Goal: Book appointment/travel/reservation

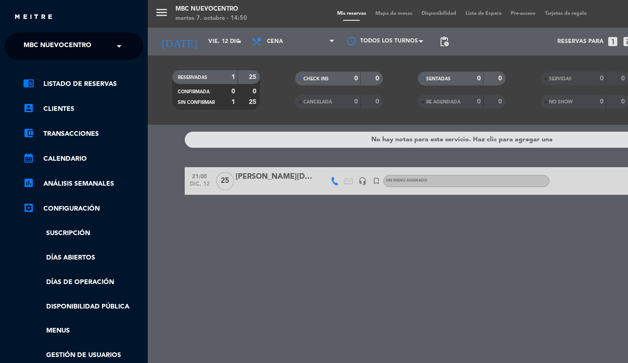
click at [40, 40] on span "MBC Nuevocentro" at bounding box center [58, 46] width 68 height 19
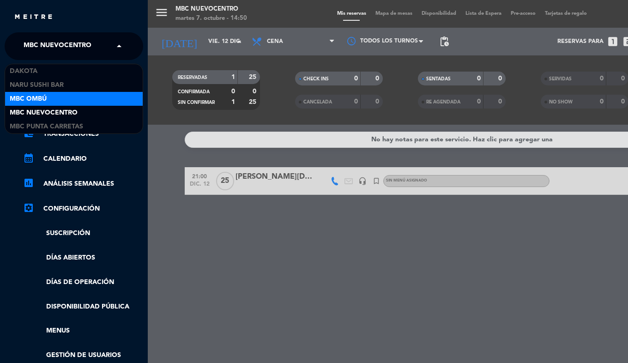
click at [50, 97] on div "MBC Ombú" at bounding box center [74, 99] width 138 height 14
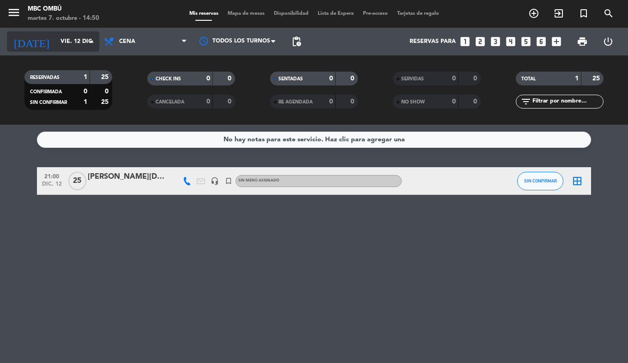
click at [30, 40] on icon "[DATE]" at bounding box center [31, 41] width 49 height 20
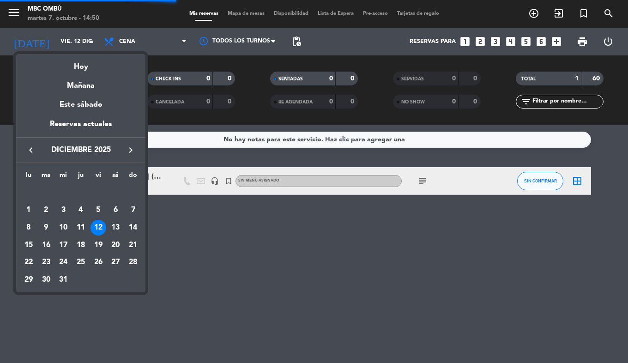
click at [33, 150] on icon "keyboard_arrow_left" at bounding box center [30, 150] width 11 height 11
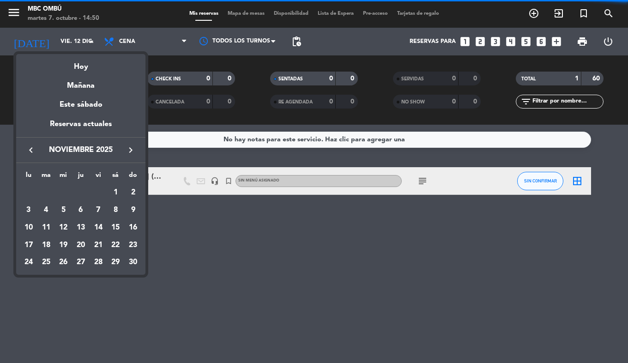
click at [33, 150] on icon "keyboard_arrow_left" at bounding box center [30, 150] width 11 height 11
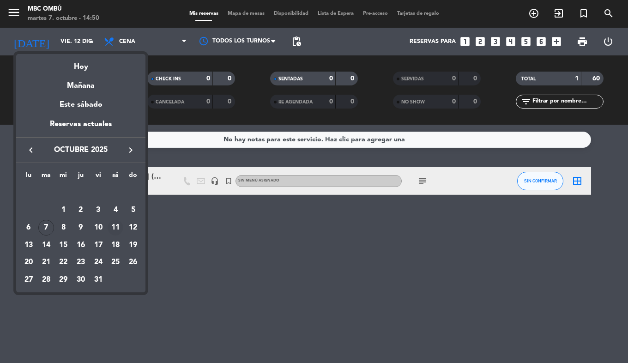
click at [116, 226] on div "11" at bounding box center [116, 228] width 16 height 16
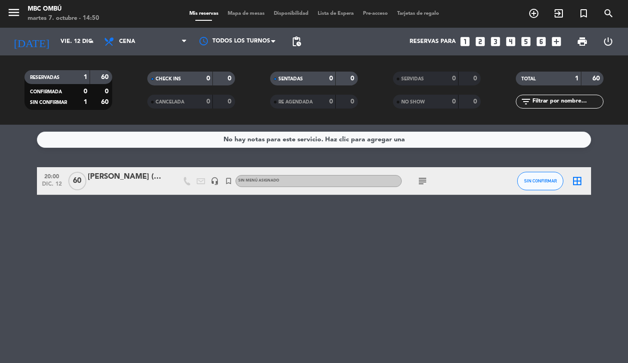
type input "[DATE]"
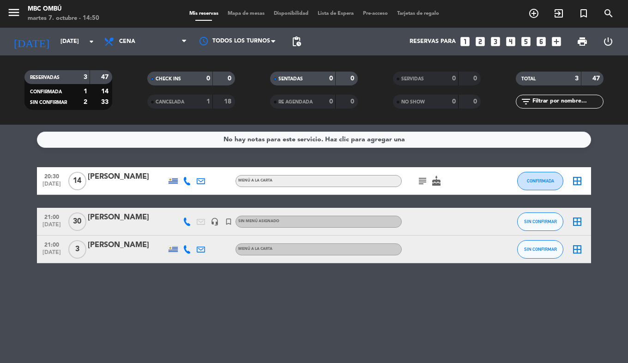
click at [420, 182] on icon "subject" at bounding box center [422, 181] width 11 height 11
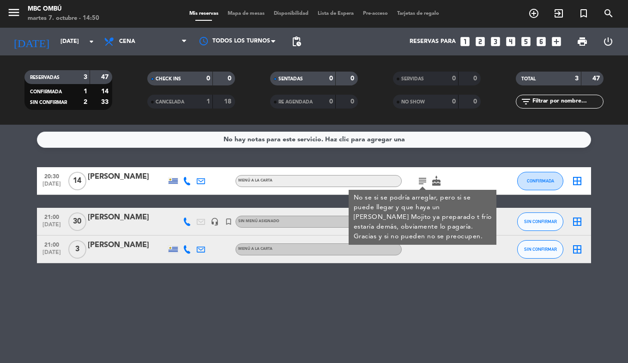
click at [323, 286] on div "No hay notas para este servicio. Haz clic para agregar una 20:30 [DATE] [PERSON…" at bounding box center [314, 244] width 628 height 238
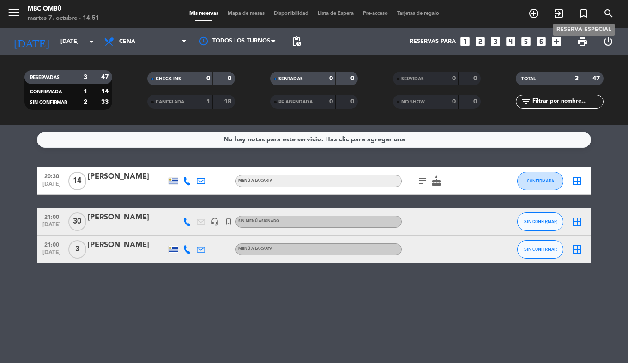
click at [584, 13] on icon "turned_in_not" at bounding box center [583, 13] width 11 height 11
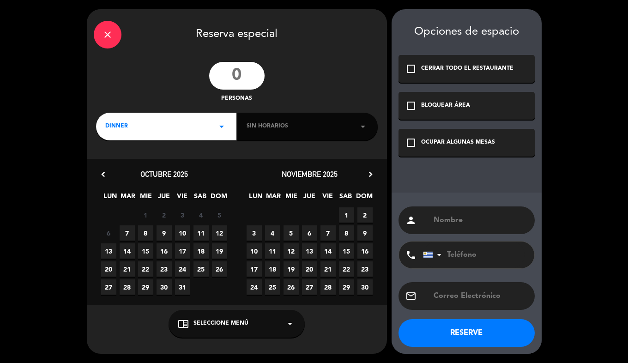
click at [237, 82] on input "number" at bounding box center [236, 76] width 55 height 28
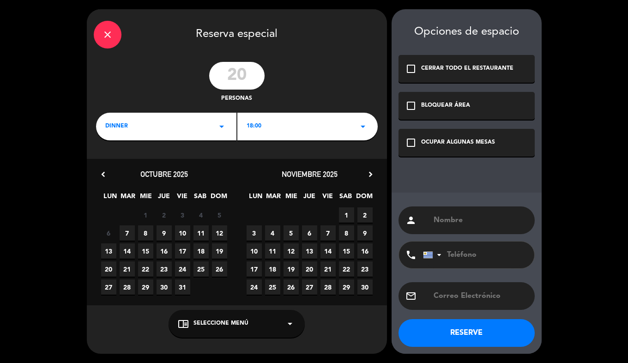
type input "20"
click at [275, 131] on div "18:00 arrow_drop_down" at bounding box center [307, 127] width 140 height 28
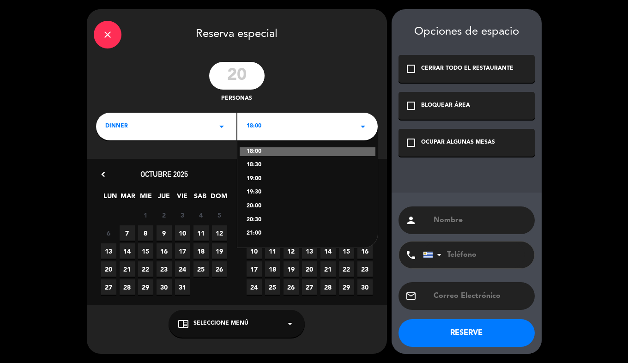
click at [259, 231] on div "21:00" at bounding box center [308, 233] width 122 height 9
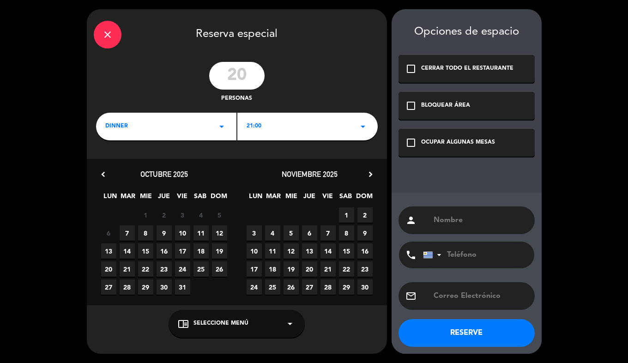
click at [198, 236] on span "11" at bounding box center [201, 232] width 15 height 15
click at [425, 140] on div "OCUPAR ALGUNAS MESAS" at bounding box center [458, 142] width 74 height 9
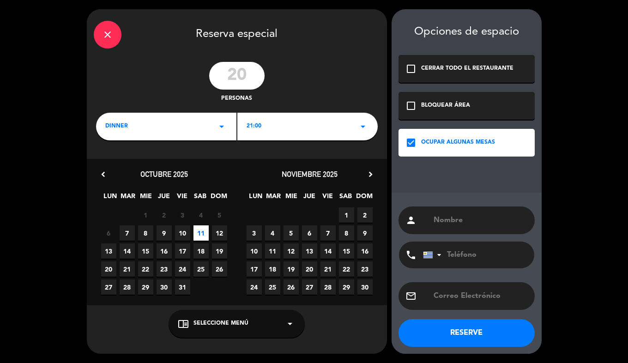
click at [463, 224] on input "text" at bounding box center [480, 220] width 95 height 13
type input "Flor FC"
click at [473, 331] on button "RESERVE" at bounding box center [467, 333] width 136 height 28
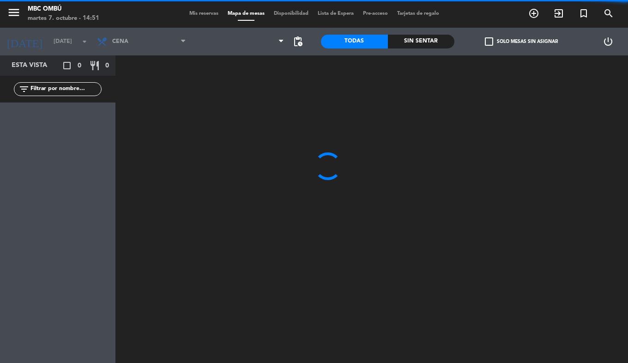
click at [187, 14] on span "Mis reservas" at bounding box center [204, 13] width 38 height 5
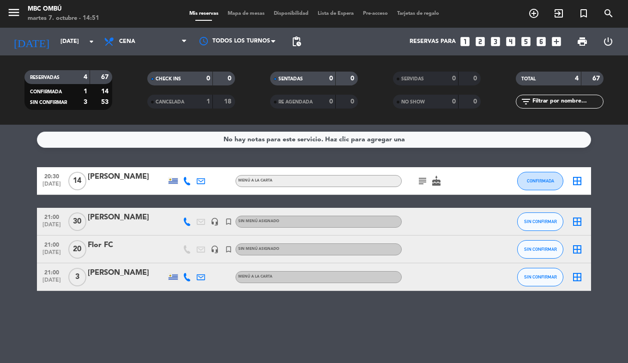
click at [123, 249] on div "Flor FC" at bounding box center [127, 245] width 79 height 12
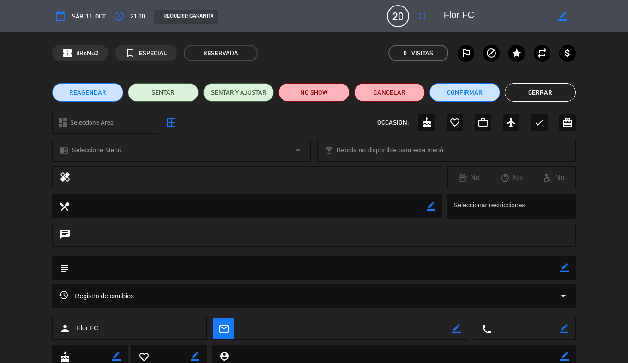
click at [567, 268] on icon "border_color" at bounding box center [564, 267] width 9 height 9
click at [457, 267] on textarea at bounding box center [314, 268] width 491 height 24
type textarea "beer garage abajo, pool"
click at [564, 264] on icon at bounding box center [564, 267] width 9 height 9
click at [534, 90] on button "Cerrar" at bounding box center [540, 92] width 71 height 18
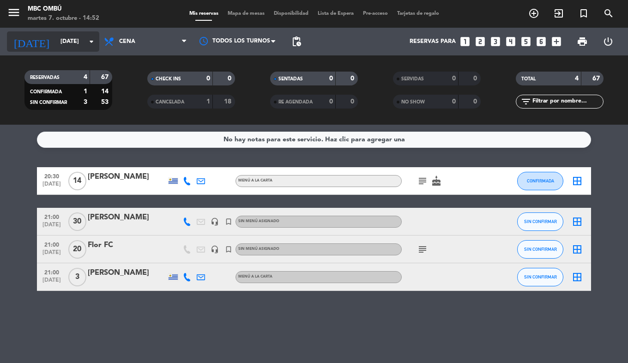
click at [56, 41] on input "[DATE]" at bounding box center [95, 42] width 78 height 16
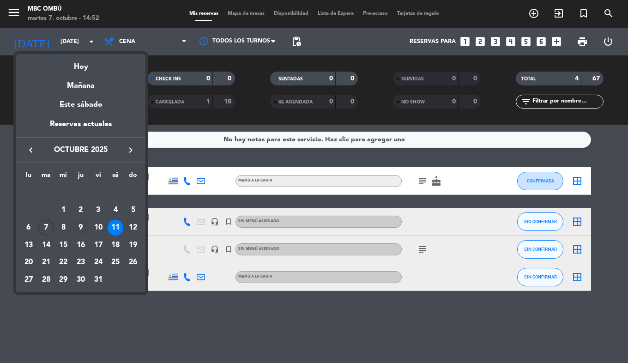
click at [81, 231] on div "9" at bounding box center [81, 228] width 16 height 16
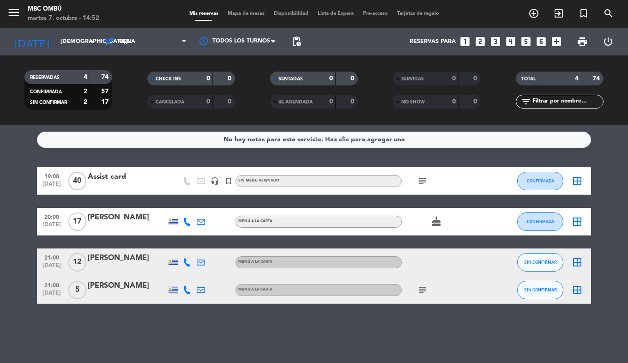
click at [418, 178] on icon "subject" at bounding box center [422, 181] width 11 height 11
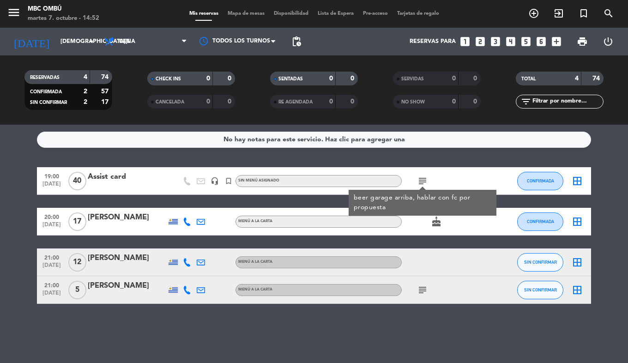
click at [424, 292] on icon "subject" at bounding box center [422, 290] width 11 height 11
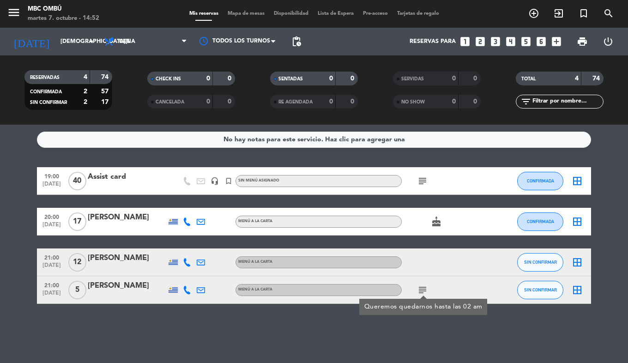
click at [413, 324] on div "No hay notas para este servicio. Haz clic para agregar una 19:00 [DATE] Assist …" at bounding box center [314, 244] width 628 height 238
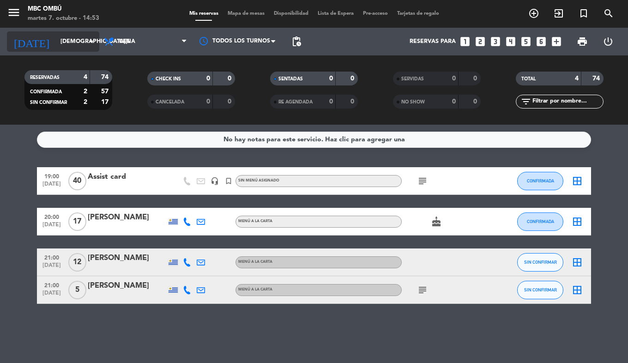
click at [56, 36] on input "[DEMOGRAPHIC_DATA][DATE]" at bounding box center [95, 42] width 78 height 16
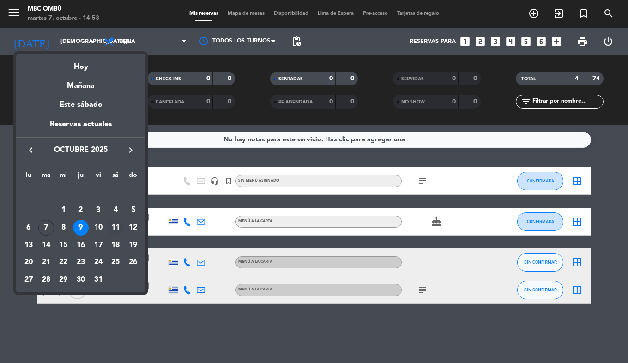
click at [116, 231] on div "11" at bounding box center [116, 228] width 16 height 16
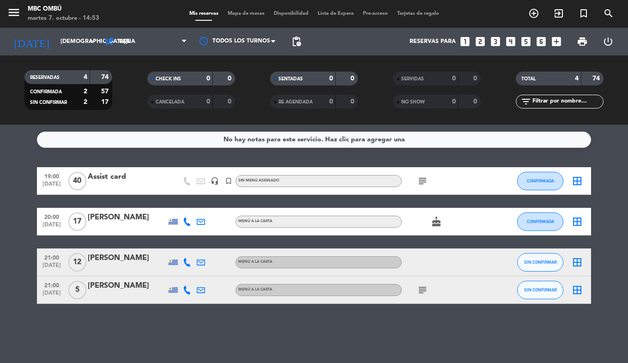
type input "[DATE]"
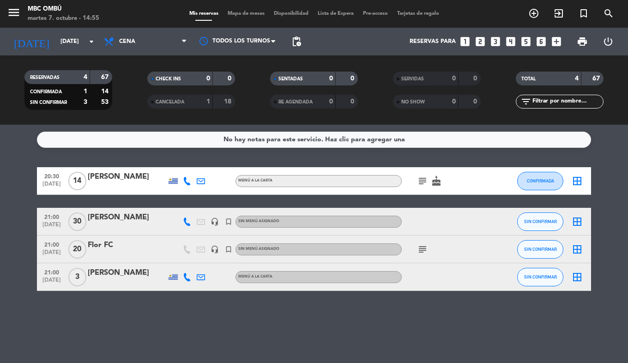
click at [103, 247] on div "Flor FC" at bounding box center [127, 245] width 79 height 12
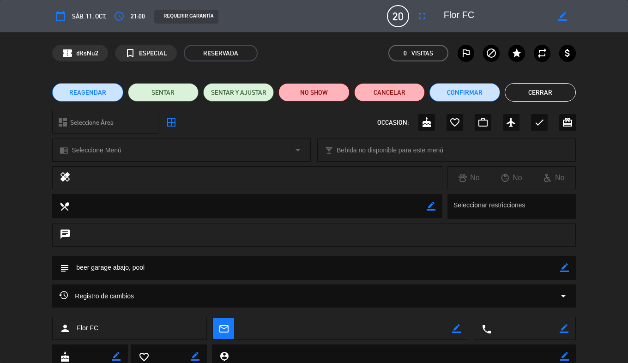
click at [104, 95] on span "REAGENDAR" at bounding box center [87, 93] width 37 height 10
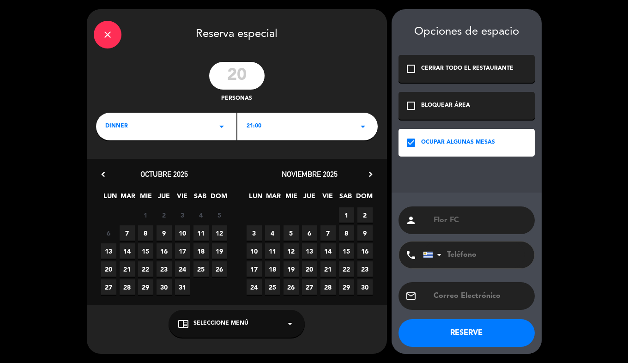
click at [237, 81] on input "20" at bounding box center [236, 76] width 55 height 28
drag, startPoint x: 250, startPoint y: 79, endPoint x: 155, endPoint y: 66, distance: 95.5
click at [155, 66] on div "20 personas" at bounding box center [237, 83] width 300 height 42
type input "10"
click at [168, 235] on span "9" at bounding box center [164, 232] width 15 height 15
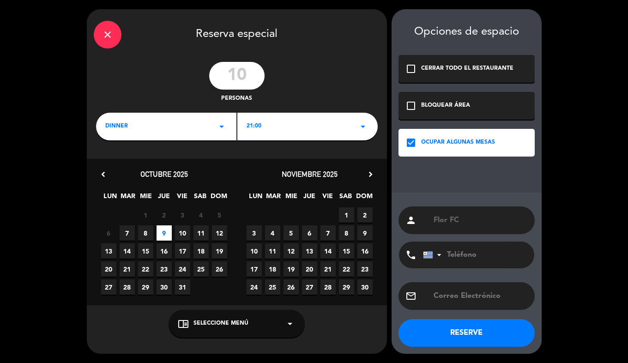
click at [486, 337] on button "RESERVE" at bounding box center [467, 333] width 136 height 28
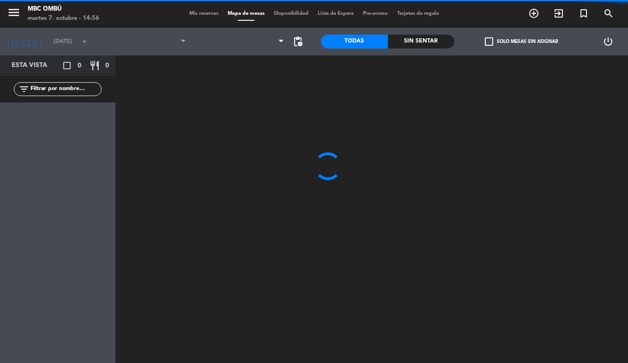
type input "[DEMOGRAPHIC_DATA][DATE]"
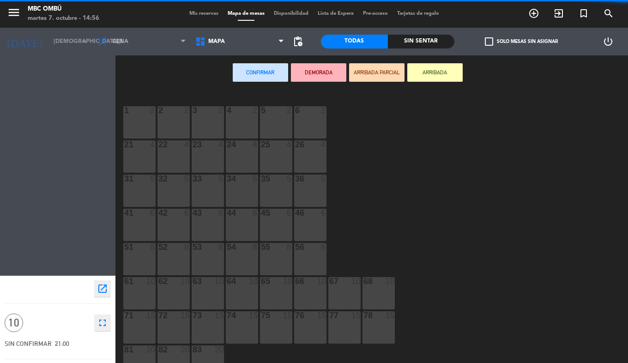
click at [199, 12] on span "Mis reservas" at bounding box center [204, 13] width 38 height 5
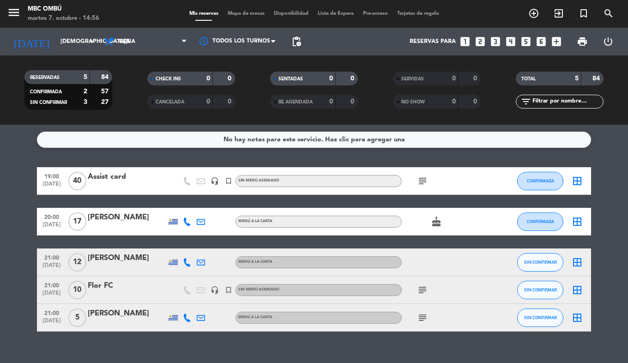
click at [104, 290] on div "Flor FC" at bounding box center [127, 286] width 79 height 12
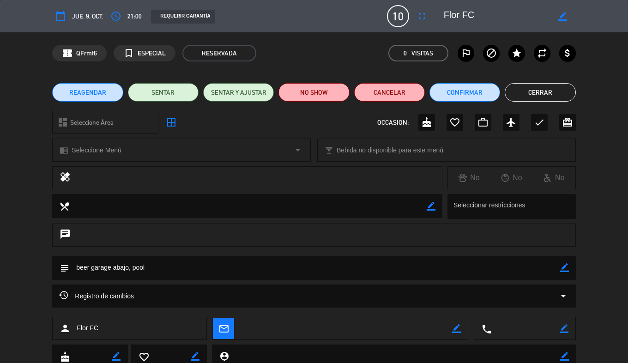
drag, startPoint x: 562, startPoint y: 264, endPoint x: 534, endPoint y: 269, distance: 29.1
click at [562, 264] on icon "border_color" at bounding box center [564, 267] width 9 height 9
drag, startPoint x: 28, startPoint y: 257, endPoint x: 1, endPoint y: 238, distance: 32.8
click at [0, 239] on html "close × MBC Ombú × chrome_reader_mode Listado de Reservas account_box Clientes …" at bounding box center [314, 181] width 628 height 363
type textarea "OJO van 22.30 hs. Mesita abajo donde esta el pool. Cualquier cosa hablar con fc"
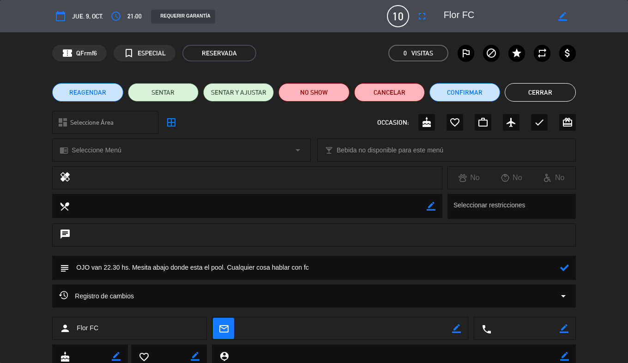
click at [566, 269] on icon at bounding box center [564, 267] width 9 height 9
click at [530, 94] on button "Cerrar" at bounding box center [540, 92] width 71 height 18
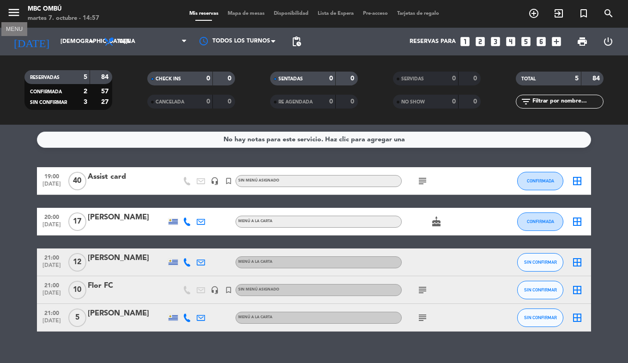
click at [13, 8] on icon "menu" at bounding box center [14, 13] width 14 height 14
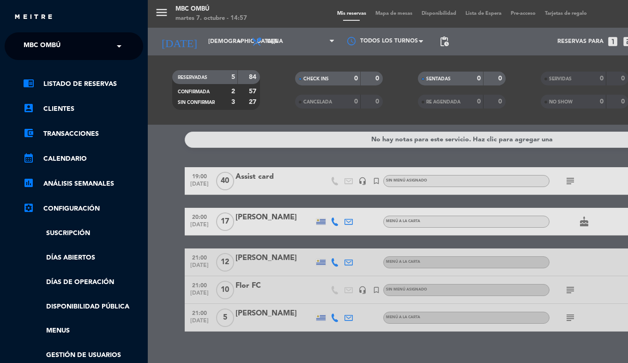
click at [18, 53] on ng-select "× MBC Ombú ×" at bounding box center [74, 46] width 139 height 28
click at [42, 50] on span "MBC Ombú" at bounding box center [42, 46] width 37 height 19
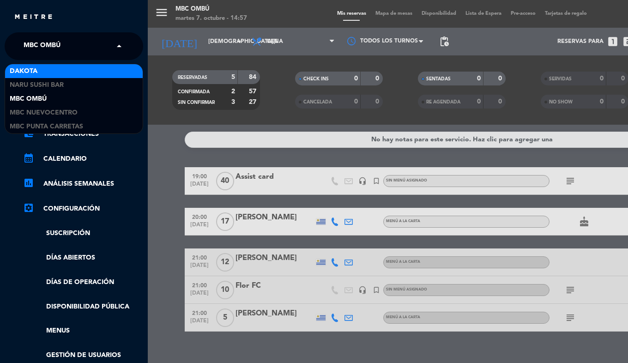
click at [51, 75] on div "Dakota" at bounding box center [74, 71] width 138 height 14
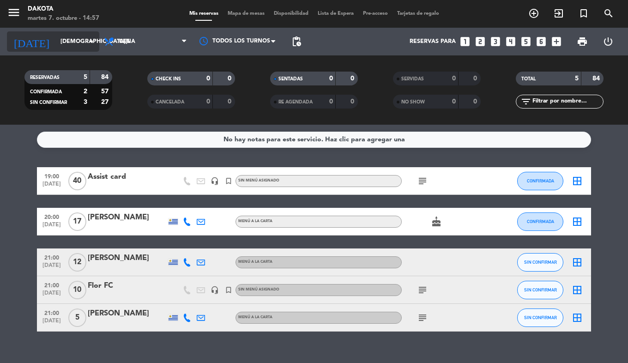
click at [56, 46] on input "[DEMOGRAPHIC_DATA][DATE]" at bounding box center [95, 42] width 78 height 16
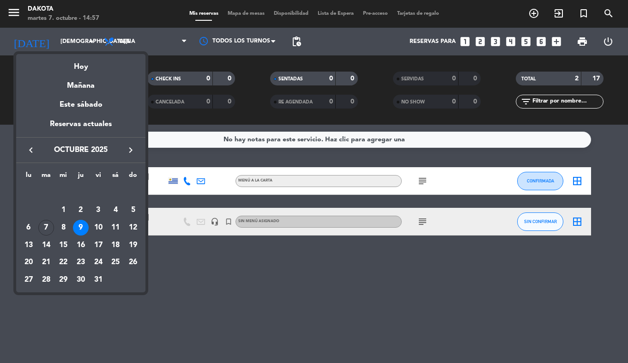
click at [130, 152] on icon "keyboard_arrow_right" at bounding box center [130, 150] width 11 height 11
click at [43, 246] on div "18" at bounding box center [46, 245] width 16 height 16
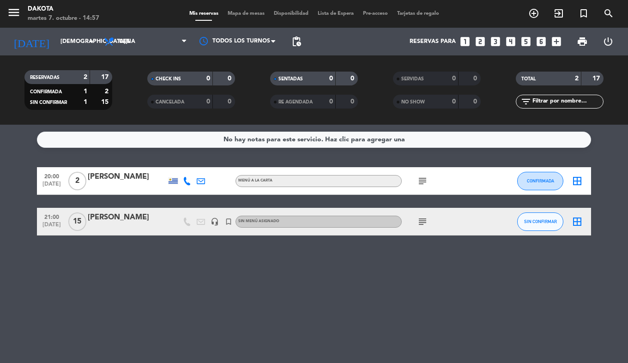
type input "[DATE]"
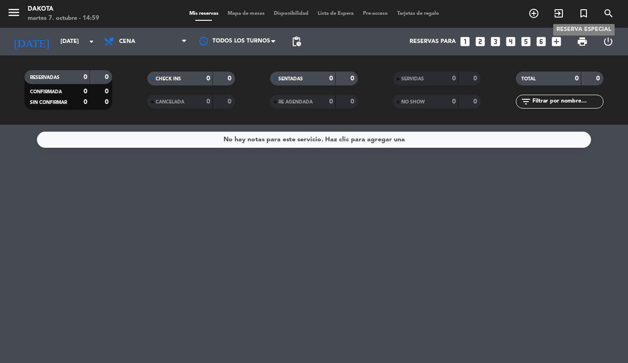
click at [588, 18] on icon "turned_in_not" at bounding box center [583, 13] width 11 height 11
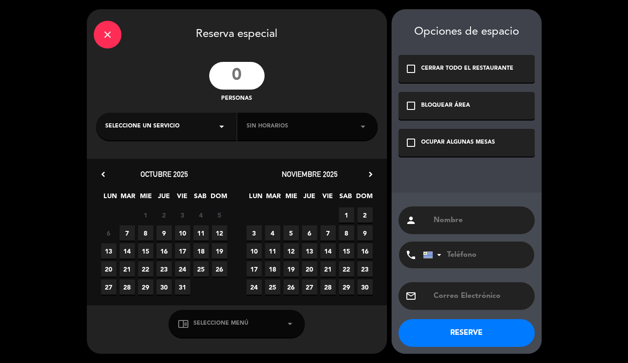
click at [245, 82] on input "number" at bounding box center [236, 76] width 55 height 28
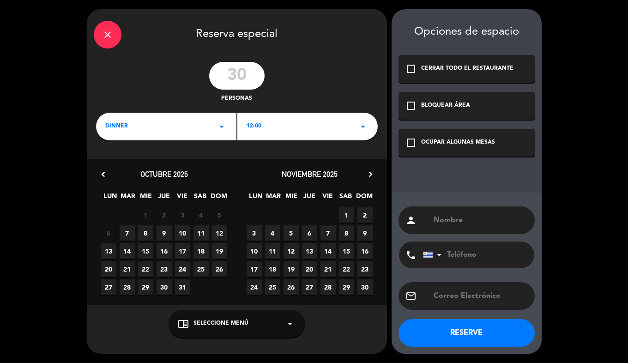
type input "30"
click at [278, 127] on div "12:00 arrow_drop_down" at bounding box center [307, 127] width 140 height 28
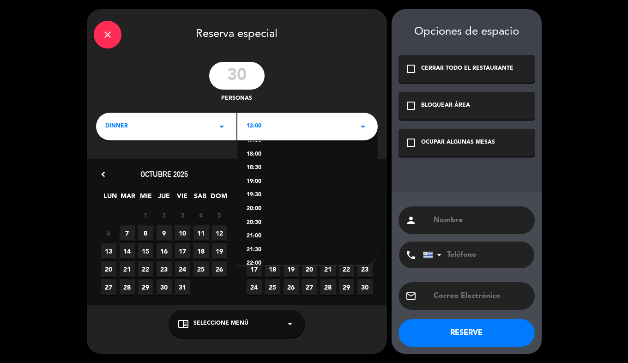
scroll to position [162, 0]
click at [260, 209] on div "20:00" at bounding box center [308, 208] width 122 height 9
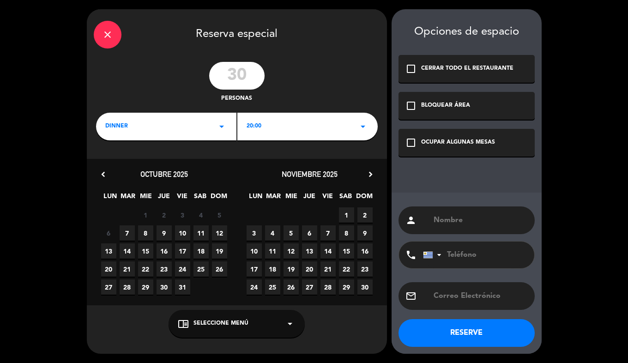
click at [275, 271] on span "18" at bounding box center [272, 269] width 15 height 15
drag, startPoint x: 440, startPoint y: 141, endPoint x: 457, endPoint y: 211, distance: 71.7
click at [441, 141] on div "OCUPAR ALGUNAS MESAS" at bounding box center [458, 142] width 74 height 9
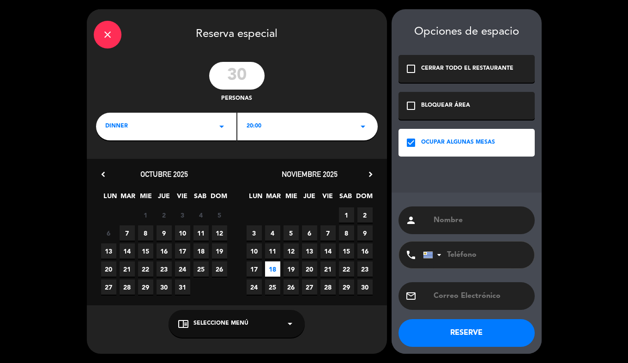
click at [444, 225] on input "text" at bounding box center [480, 220] width 95 height 13
type input "Equipo dazzler"
click at [478, 330] on button "RESERVE" at bounding box center [467, 333] width 136 height 28
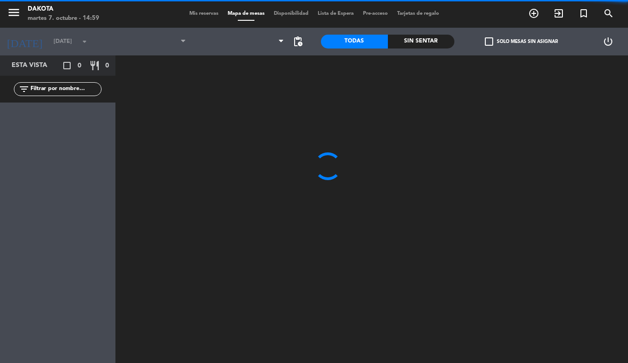
click at [200, 13] on span "Mis reservas" at bounding box center [204, 13] width 38 height 5
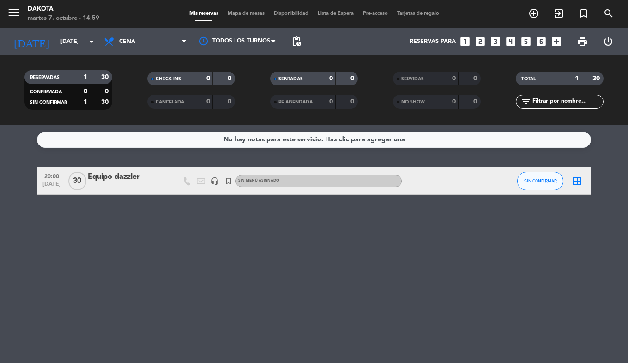
click at [106, 171] on div "20:00 [DATE] Equipo dazzler headset_mic turned_in_not Sin menú asignado SIN CON…" at bounding box center [314, 181] width 554 height 28
click at [103, 178] on div "Equipo dazzler" at bounding box center [127, 177] width 79 height 12
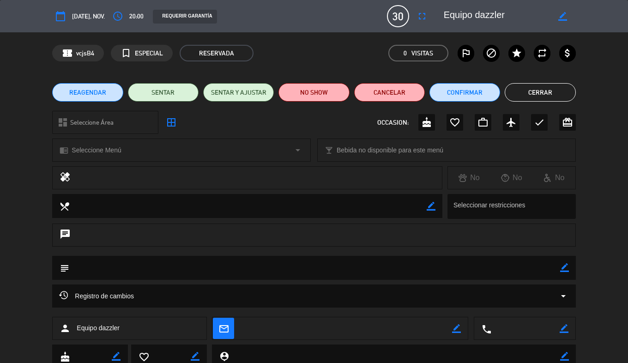
click at [565, 266] on icon "border_color" at bounding box center [564, 267] width 9 height 9
drag, startPoint x: 448, startPoint y: 260, endPoint x: 433, endPoint y: 264, distance: 14.9
click at [441, 263] on textarea at bounding box center [314, 268] width 491 height 24
click at [562, 266] on icon at bounding box center [564, 267] width 9 height 9
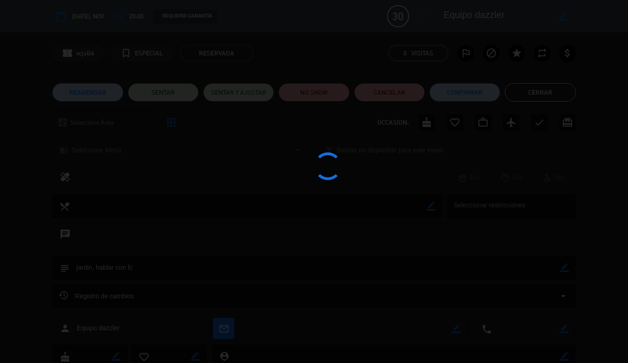
type textarea "jardin, hablar con fc"
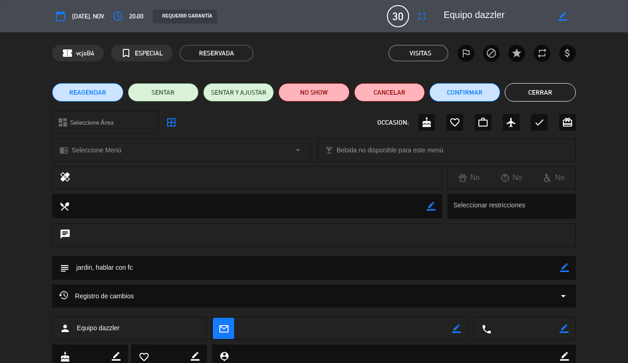
click at [556, 93] on button "Cerrar" at bounding box center [540, 92] width 71 height 18
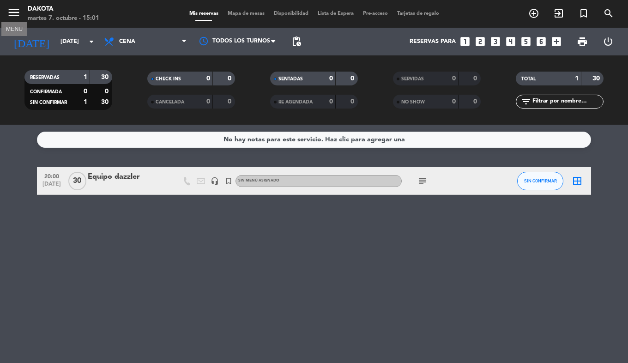
drag, startPoint x: 14, startPoint y: 13, endPoint x: 16, endPoint y: 24, distance: 11.2
click at [12, 13] on icon "menu" at bounding box center [14, 13] width 14 height 14
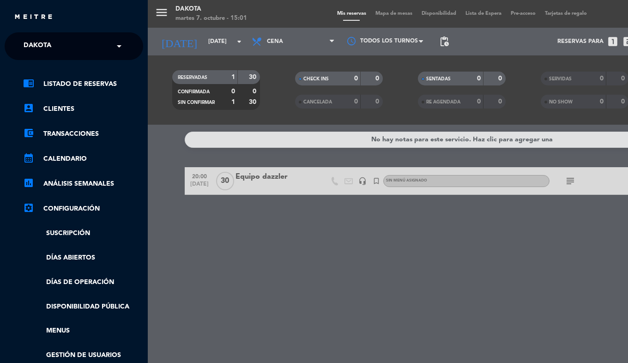
click at [192, 44] on div "menu Dakota [DATE] 7. octubre - 15:01 Mis reservas Mapa de mesas Disponibilidad…" at bounding box center [462, 181] width 628 height 363
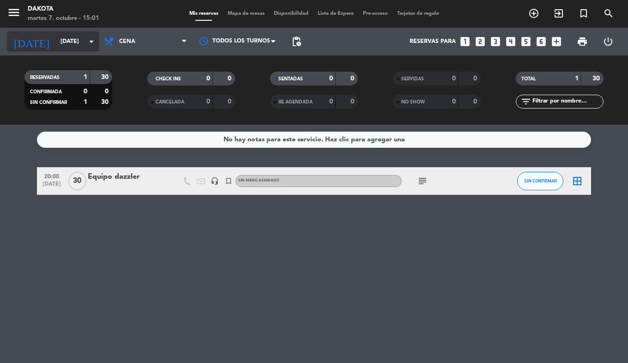
click at [56, 44] on input "[DATE]" at bounding box center [95, 42] width 78 height 16
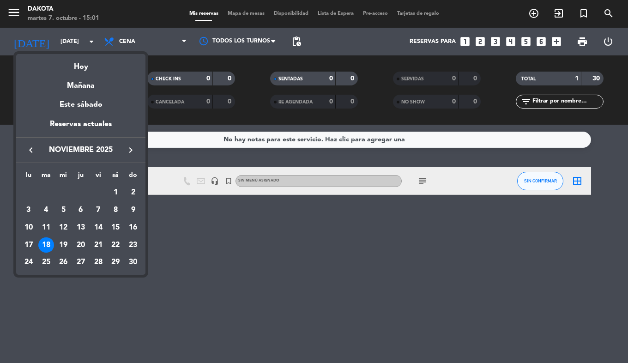
click at [30, 149] on icon "keyboard_arrow_left" at bounding box center [30, 150] width 11 height 11
click at [98, 229] on div "10" at bounding box center [99, 228] width 16 height 16
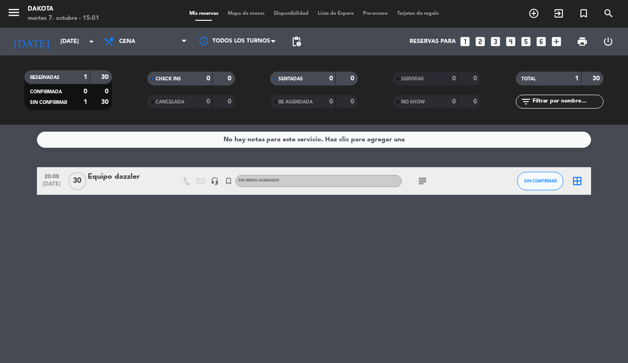
type input "[DATE]"
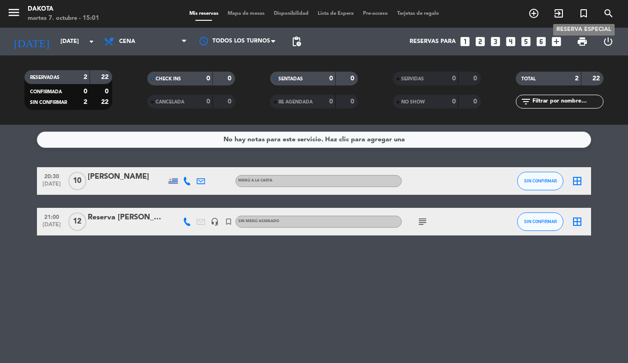
click at [584, 16] on icon "turned_in_not" at bounding box center [583, 13] width 11 height 11
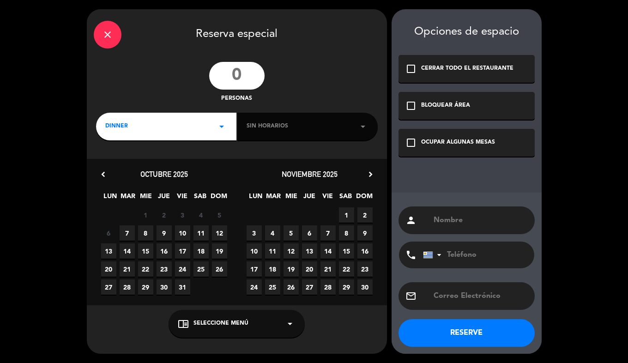
click at [237, 76] on input "number" at bounding box center [236, 76] width 55 height 28
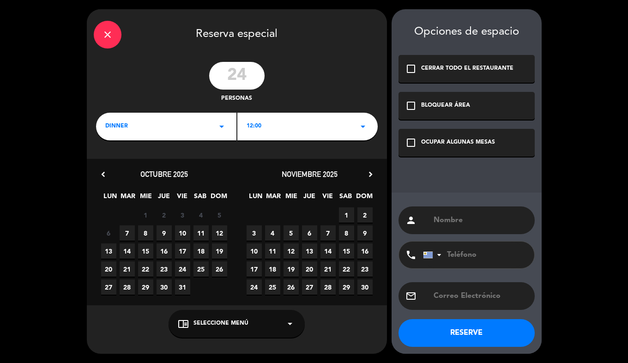
type input "24"
click at [256, 130] on span "12:00" at bounding box center [254, 126] width 15 height 9
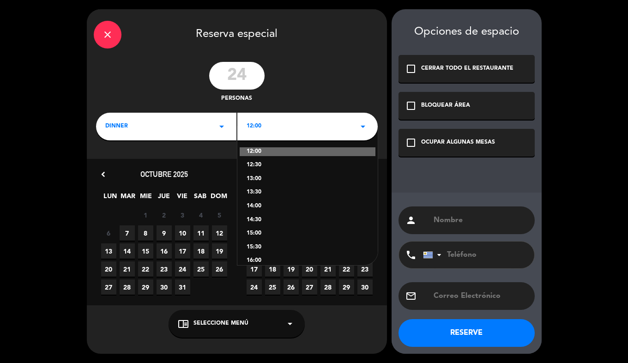
scroll to position [156, 0]
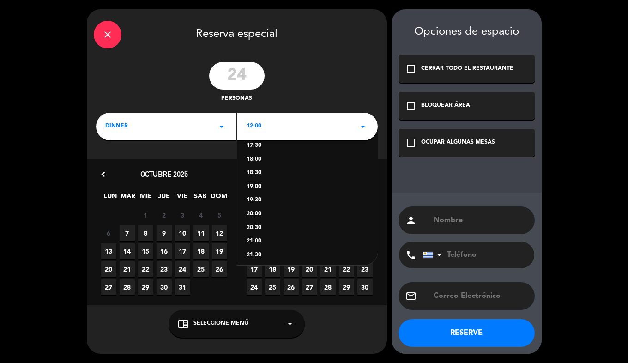
click at [266, 226] on div "20:30" at bounding box center [308, 228] width 122 height 9
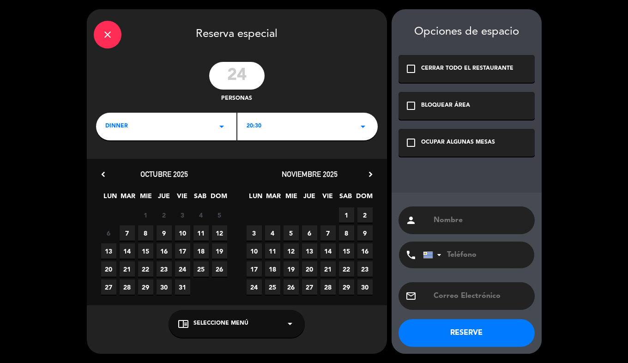
click at [183, 233] on span "10" at bounding box center [182, 232] width 15 height 15
click at [440, 148] on div "check_box_outline_blank OCUPAR ALGUNAS MESAS" at bounding box center [467, 143] width 136 height 28
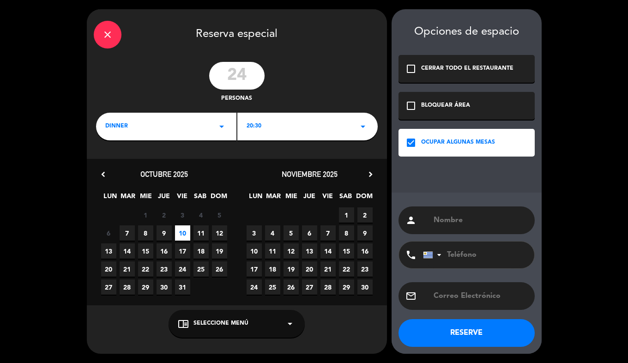
drag, startPoint x: 454, startPoint y: 222, endPoint x: 457, endPoint y: 226, distance: 5.2
click at [452, 225] on input "text" at bounding box center [480, 220] width 95 height 13
type input "[PERSON_NAME]"
click at [457, 334] on button "RESERVE" at bounding box center [467, 333] width 136 height 28
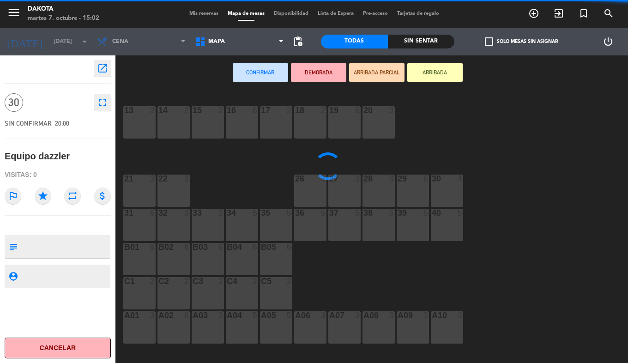
click at [190, 13] on span "Mis reservas" at bounding box center [204, 13] width 38 height 5
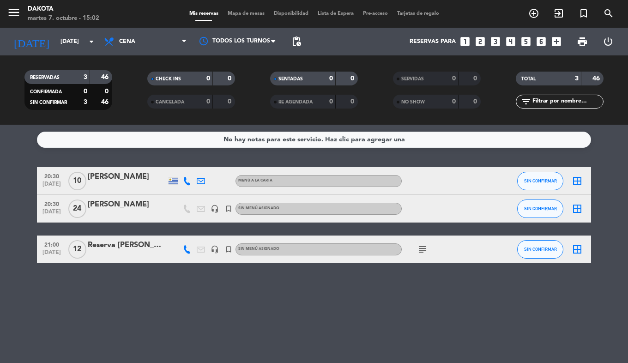
click at [122, 208] on div "[PERSON_NAME]" at bounding box center [127, 205] width 79 height 12
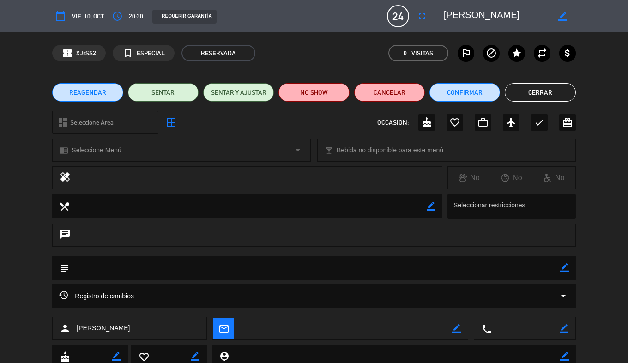
click at [566, 265] on icon "border_color" at bounding box center [564, 267] width 9 height 9
click at [513, 271] on textarea at bounding box center [314, 268] width 491 height 24
type textarea "menu especial, hablar con fc"
click at [567, 264] on icon at bounding box center [564, 267] width 9 height 9
click at [555, 86] on button "Cerrar" at bounding box center [540, 92] width 71 height 18
